Goal: Navigation & Orientation: Find specific page/section

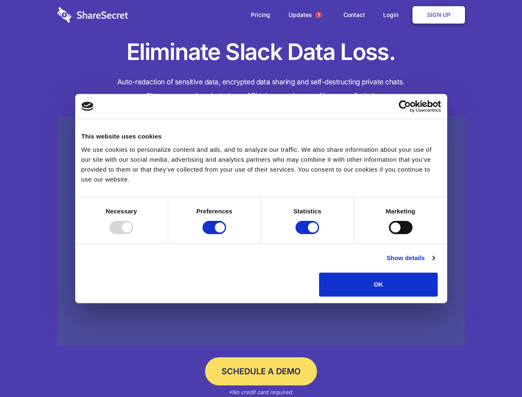
click at [133, 234] on div at bounding box center [122, 227] width 24 height 13
click at [226, 234] on input "Preferences" at bounding box center [214, 227] width 24 height 13
checkbox input "false"
click at [308, 234] on input "Statistics" at bounding box center [307, 227] width 24 height 13
checkbox input "false"
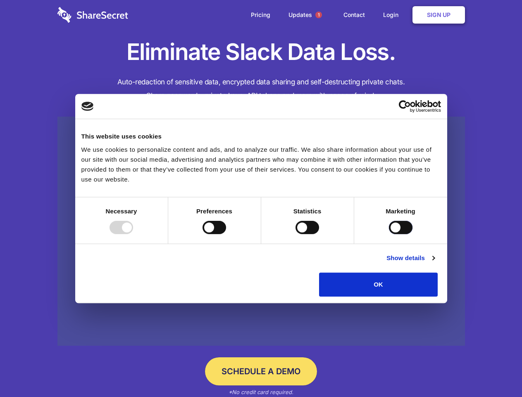
click at [389, 234] on input "Marketing" at bounding box center [401, 227] width 24 height 13
checkbox input "true"
click at [434, 263] on link "Show details" at bounding box center [410, 258] width 48 height 10
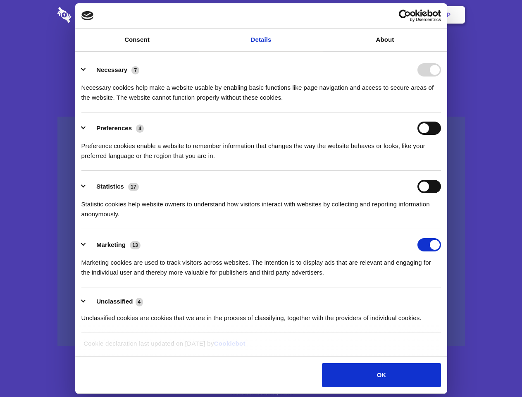
click at [441, 112] on li "Necessary 7 Necessary cookies help make a website usable by enabling basic func…" at bounding box center [260, 83] width 359 height 58
click at [318, 15] on span "1" at bounding box center [318, 15] width 7 height 7
